Goal: Task Accomplishment & Management: Complete application form

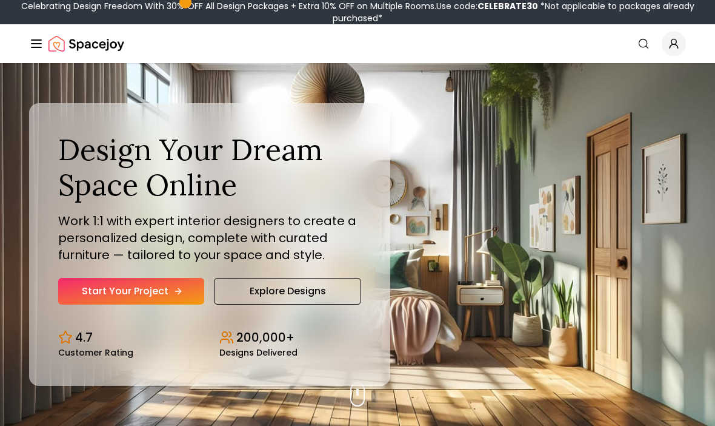
click at [164, 304] on link "Start Your Project" at bounding box center [131, 291] width 146 height 27
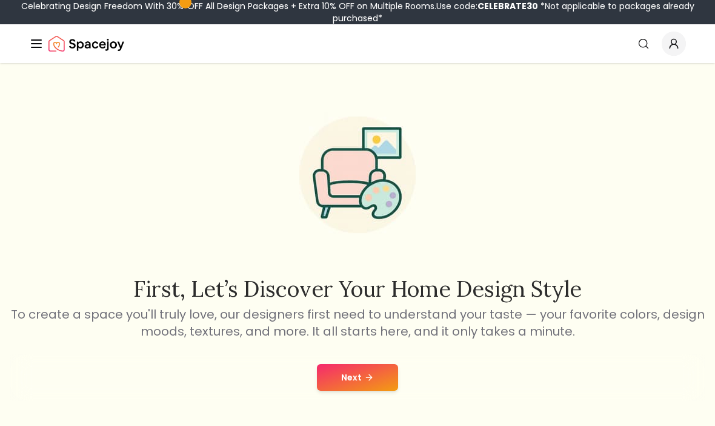
click at [372, 370] on button "Next" at bounding box center [357, 377] width 81 height 27
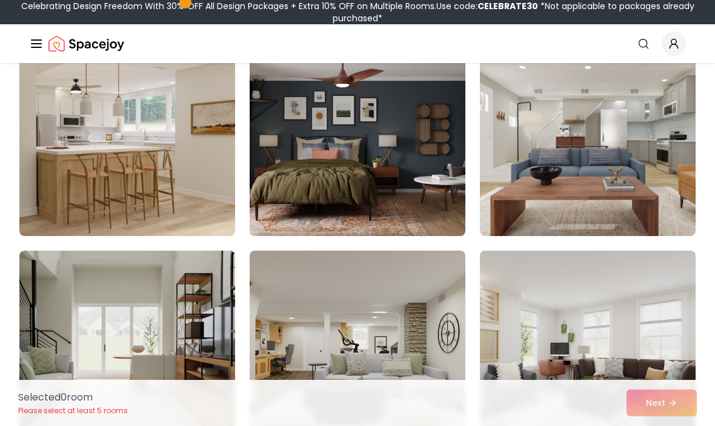
scroll to position [122, 0]
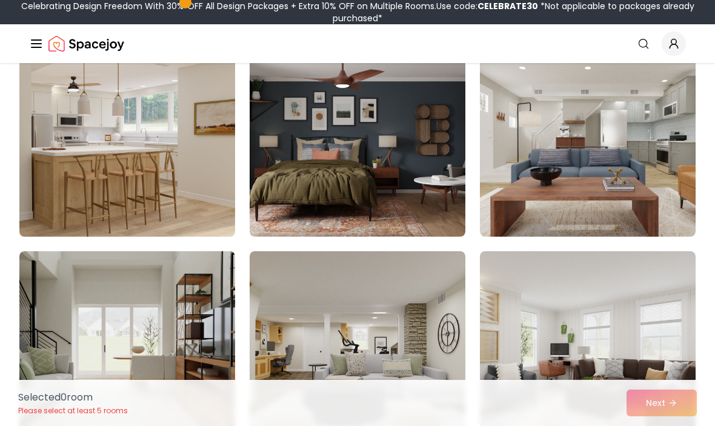
click at [185, 184] on img at bounding box center [127, 140] width 227 height 204
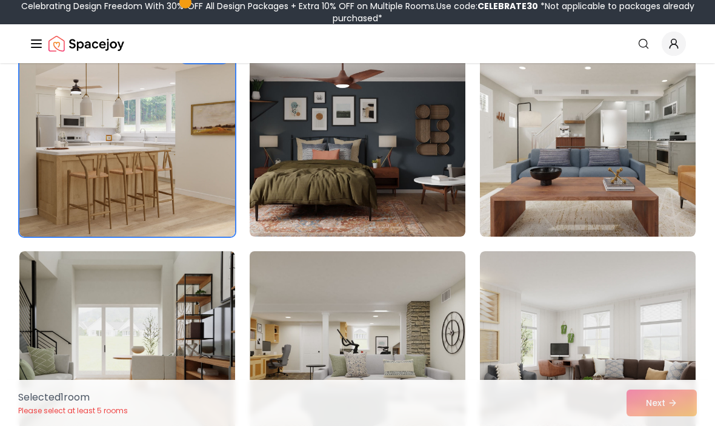
click at [426, 388] on img at bounding box center [357, 348] width 227 height 204
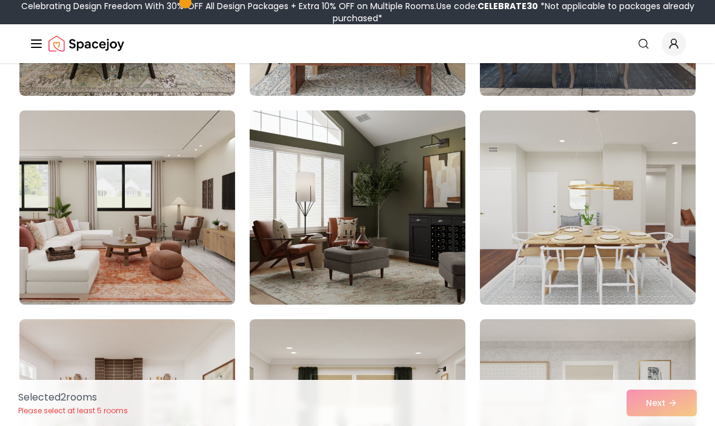
click at [632, 258] on img at bounding box center [588, 207] width 227 height 204
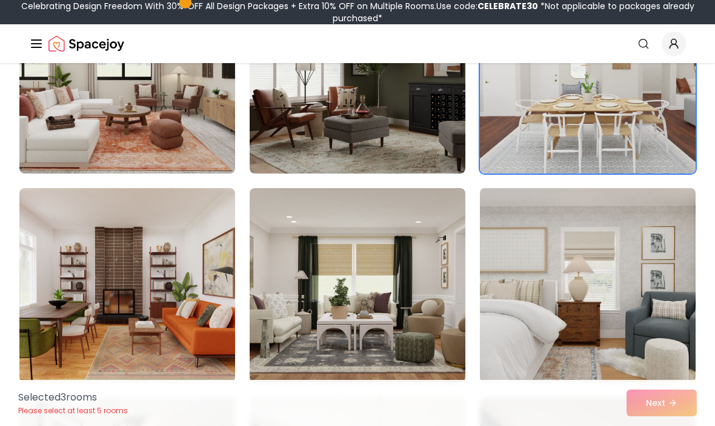
click at [535, 330] on img at bounding box center [588, 285] width 227 height 204
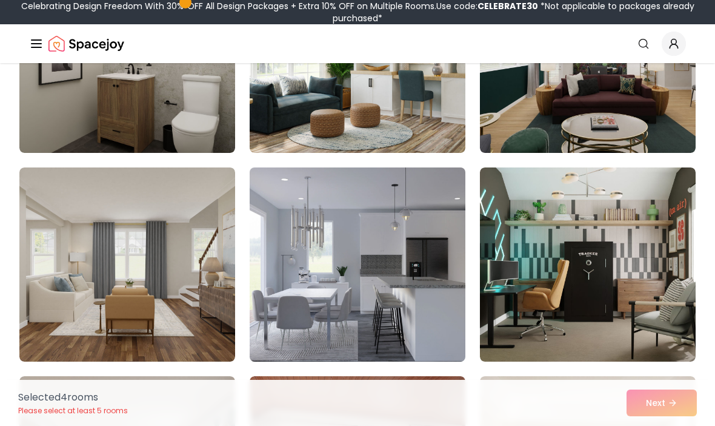
click at [420, 325] on img at bounding box center [357, 264] width 227 height 204
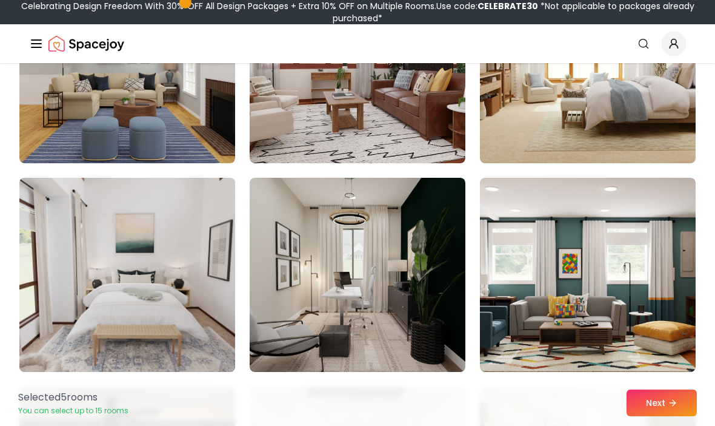
click at [201, 306] on img at bounding box center [127, 275] width 227 height 204
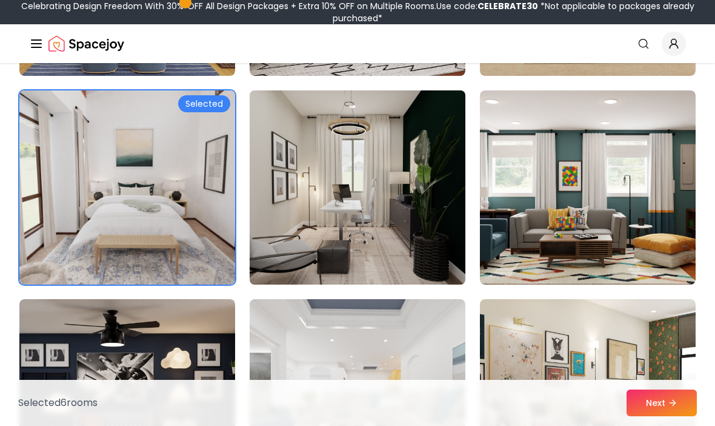
click at [441, 247] on img at bounding box center [357, 187] width 227 height 204
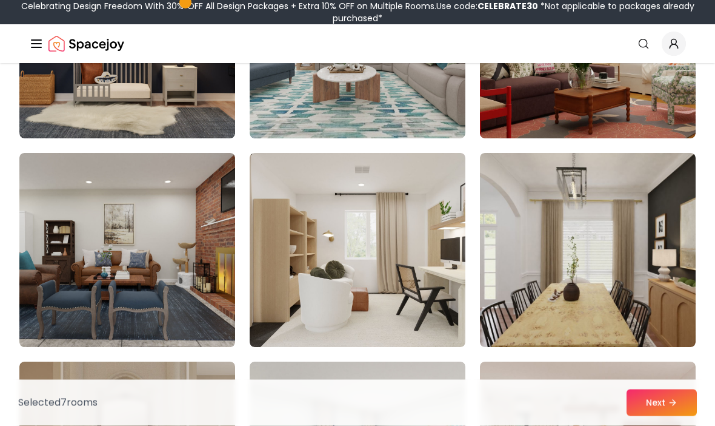
scroll to position [2098, 0]
click at [663, 416] on button "Next" at bounding box center [662, 402] width 70 height 27
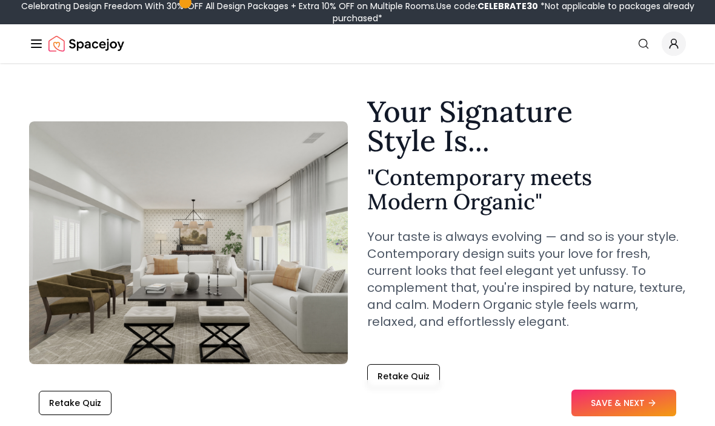
scroll to position [19, 0]
click at [641, 416] on button "SAVE & NEXT" at bounding box center [624, 402] width 105 height 27
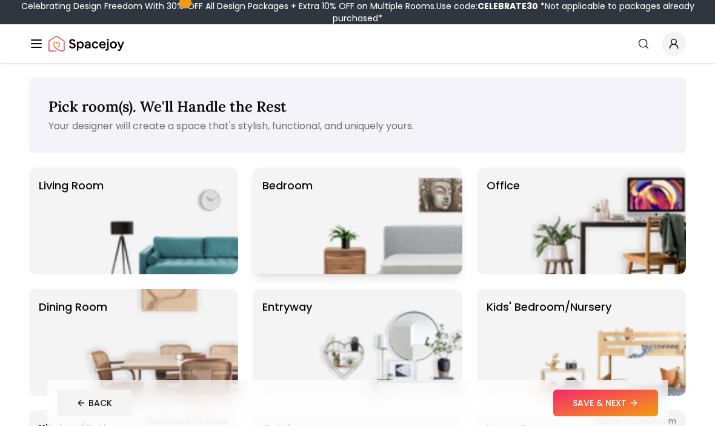
click at [397, 221] on img at bounding box center [384, 220] width 155 height 107
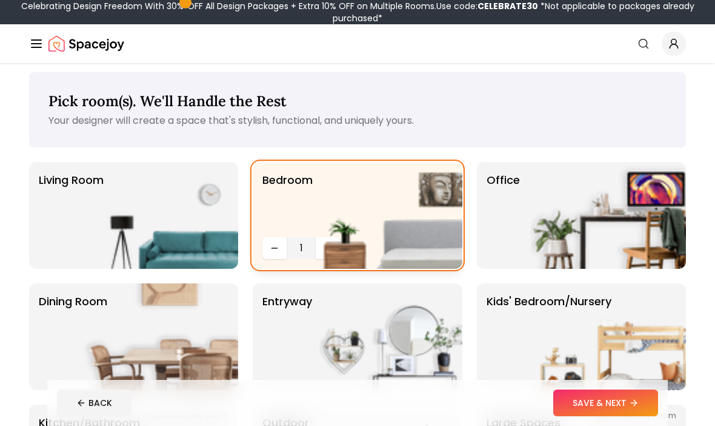
scroll to position [36, 0]
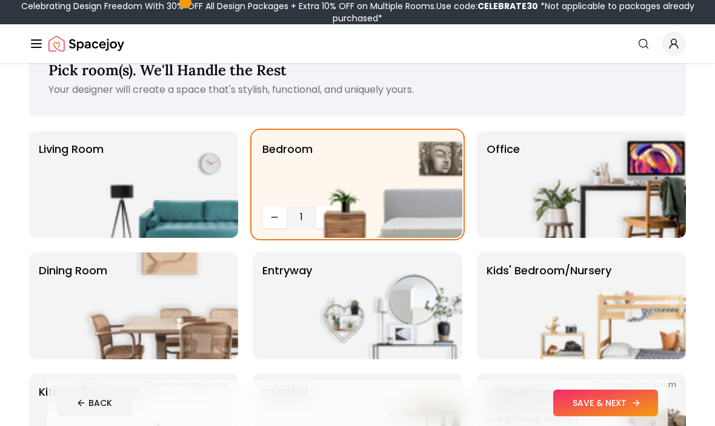
click at [575, 416] on button "SAVE & NEXT" at bounding box center [606, 402] width 105 height 27
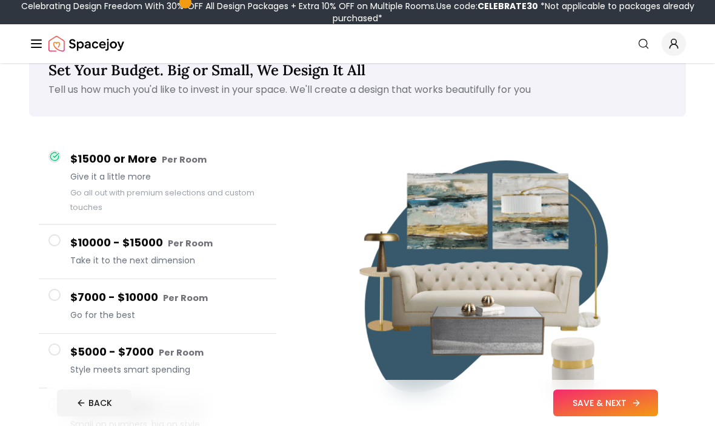
click at [632, 416] on button "SAVE & NEXT" at bounding box center [606, 402] width 105 height 27
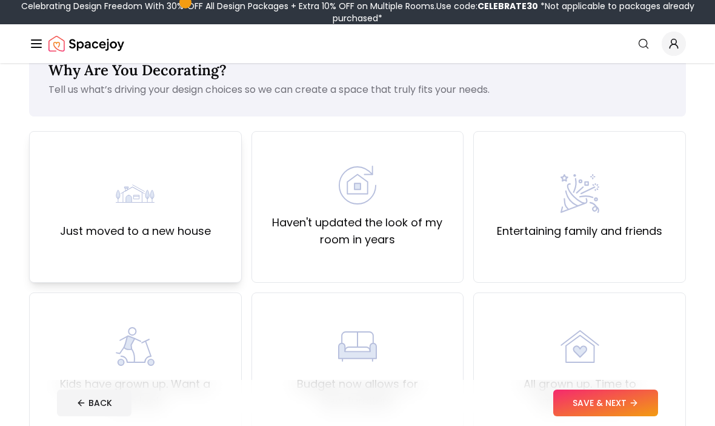
click at [215, 184] on div "Just moved to a new house" at bounding box center [135, 207] width 213 height 152
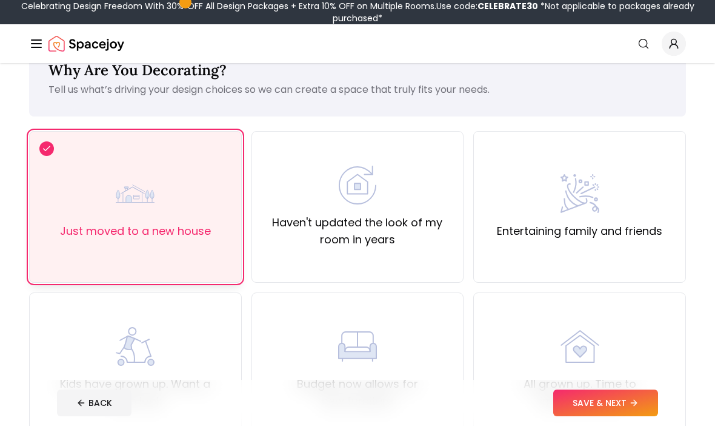
click at [586, 416] on button "SAVE & NEXT" at bounding box center [606, 402] width 105 height 27
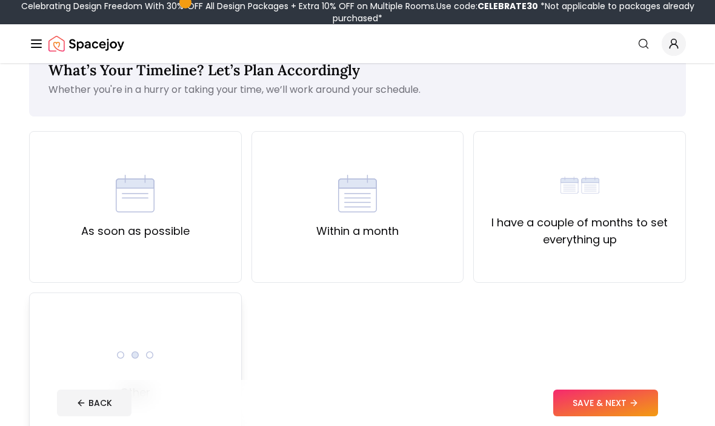
click at [205, 353] on div "Other" at bounding box center [135, 368] width 213 height 152
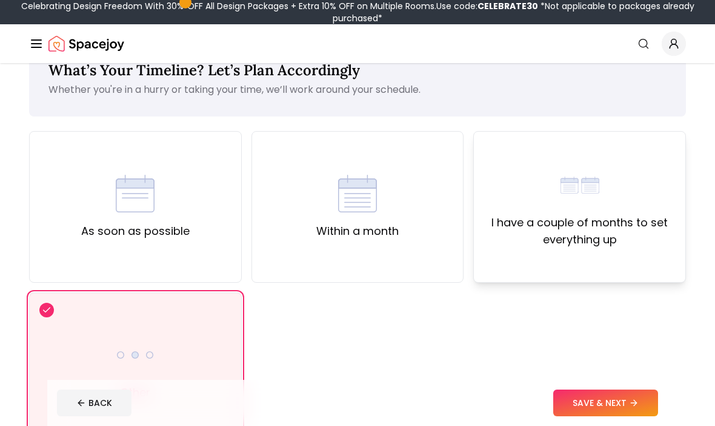
click at [630, 231] on label "I have a couple of months to set everything up" at bounding box center [580, 231] width 192 height 34
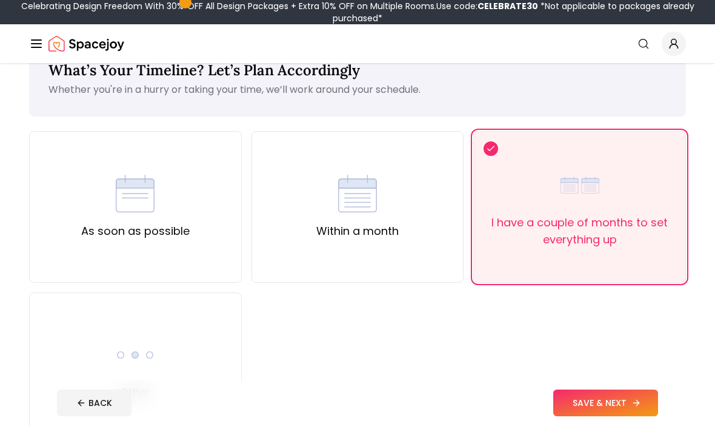
click at [597, 416] on button "SAVE & NEXT" at bounding box center [606, 402] width 105 height 27
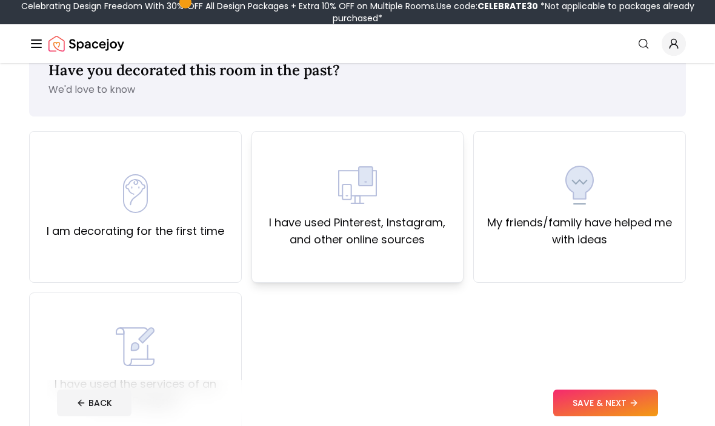
click at [433, 249] on div "I have used Pinterest, Instagram, and other online sources" at bounding box center [358, 207] width 213 height 152
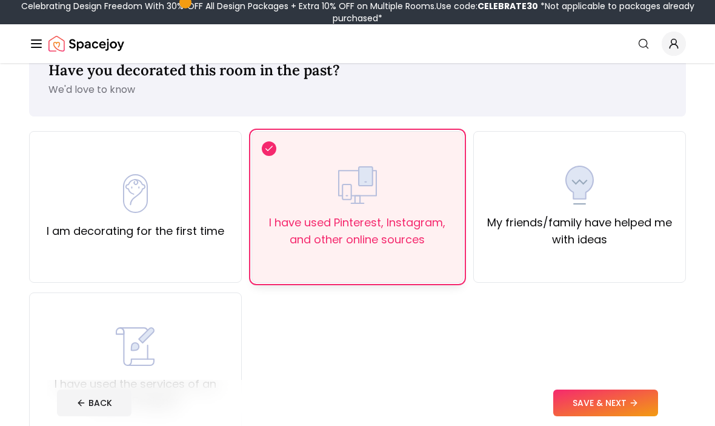
click at [618, 416] on button "SAVE & NEXT" at bounding box center [606, 402] width 105 height 27
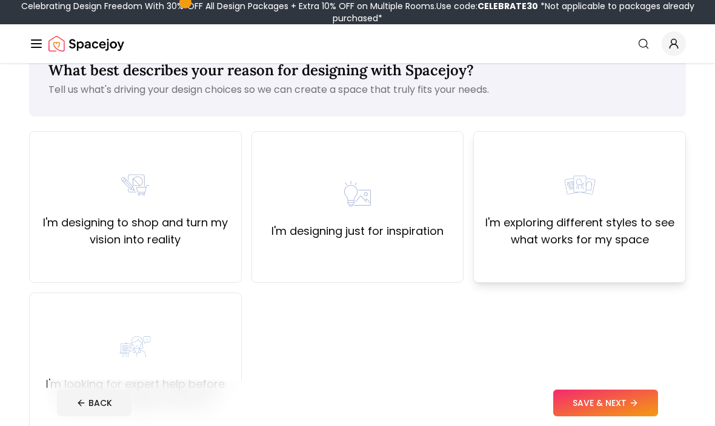
click at [638, 236] on label "I'm exploring different styles to see what works for my space" at bounding box center [580, 231] width 192 height 34
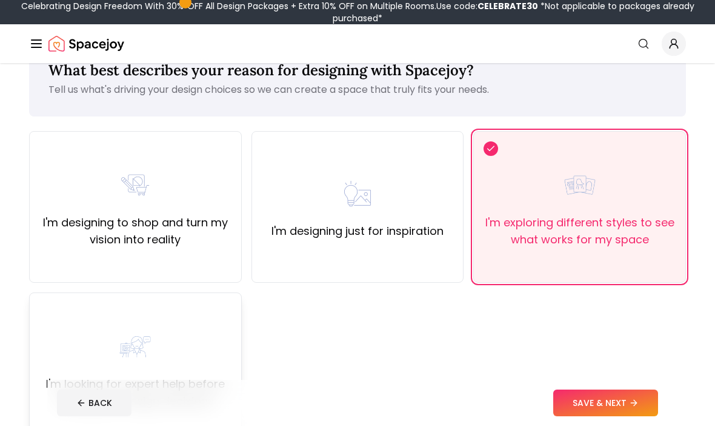
click at [190, 384] on label "I'm looking for expert help before making any design decisions" at bounding box center [135, 392] width 192 height 34
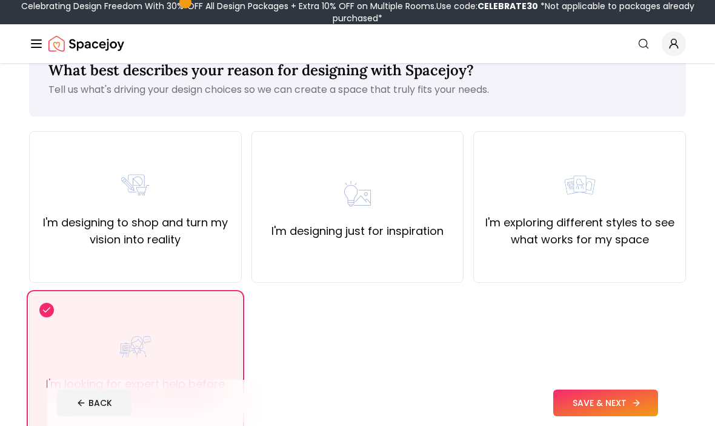
click at [614, 416] on button "SAVE & NEXT" at bounding box center [606, 402] width 105 height 27
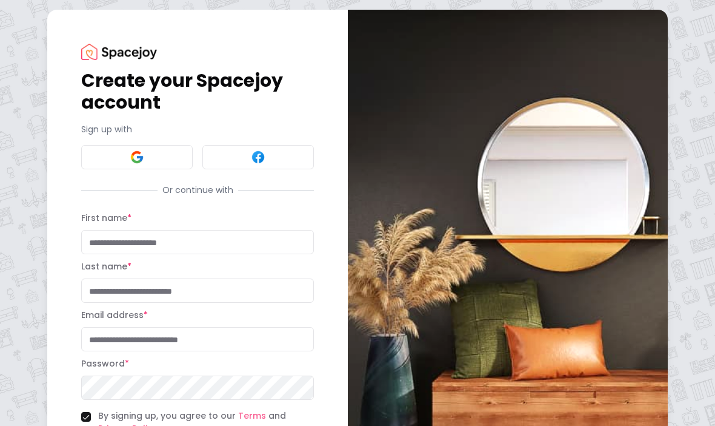
scroll to position [79, 0]
